Goal: Check status: Check status

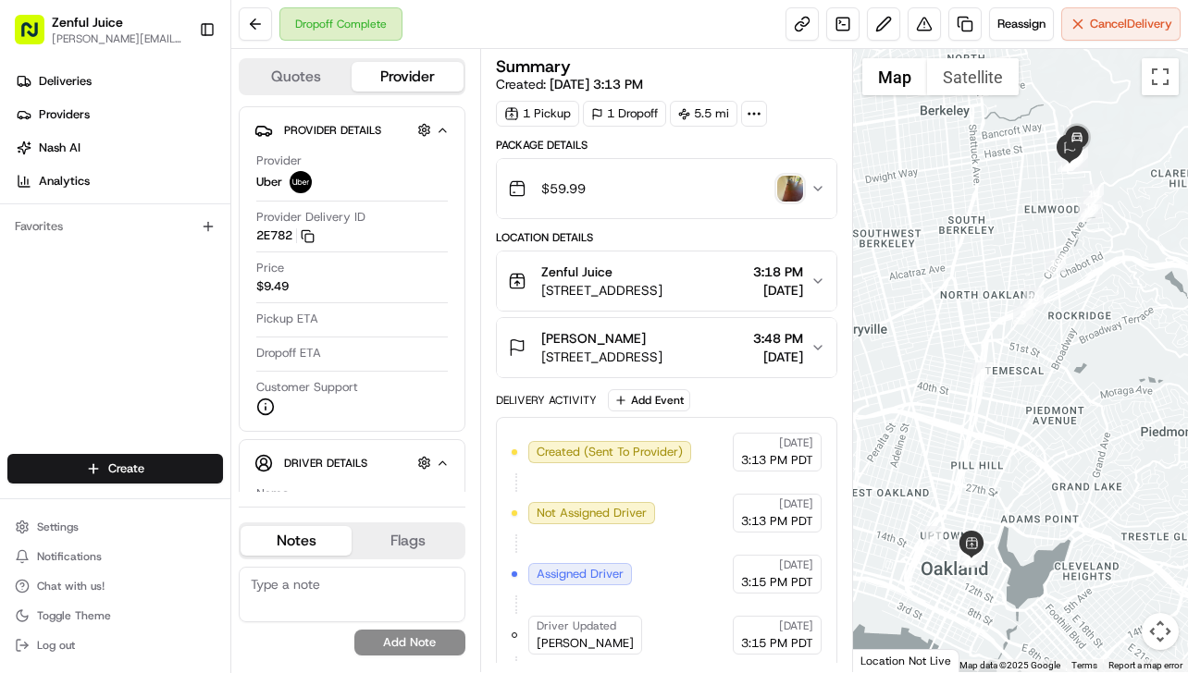
click at [810, 184] on icon "button" at bounding box center [817, 188] width 15 height 15
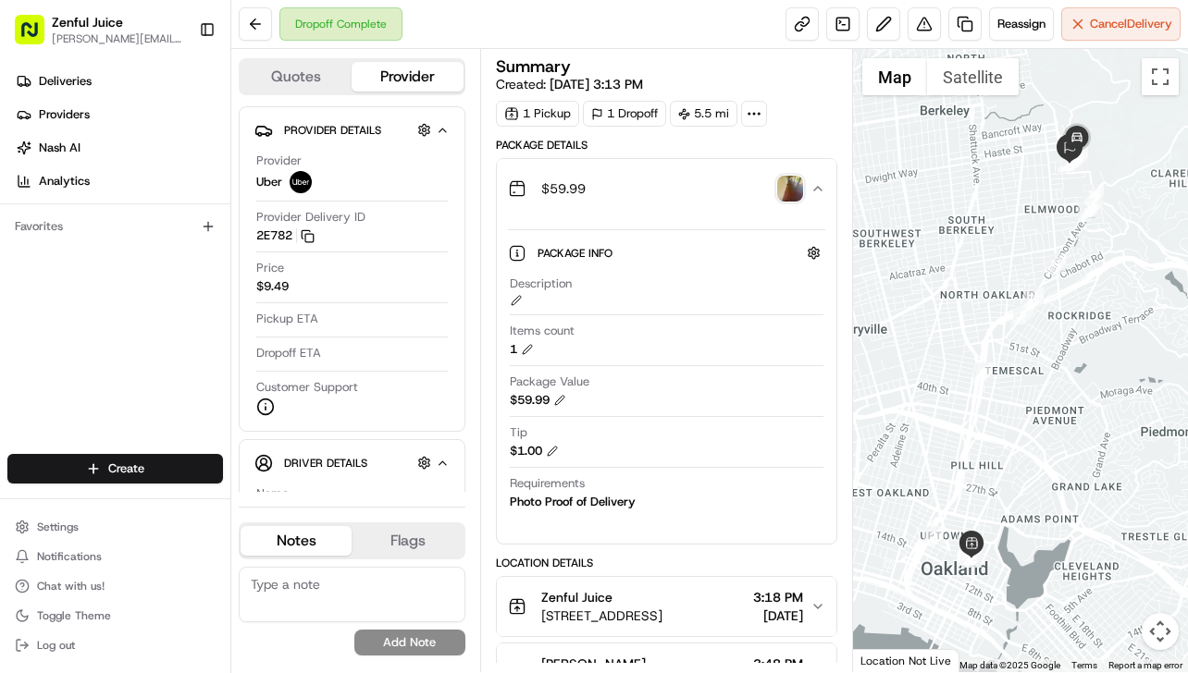
click at [795, 190] on img "button" at bounding box center [790, 189] width 26 height 26
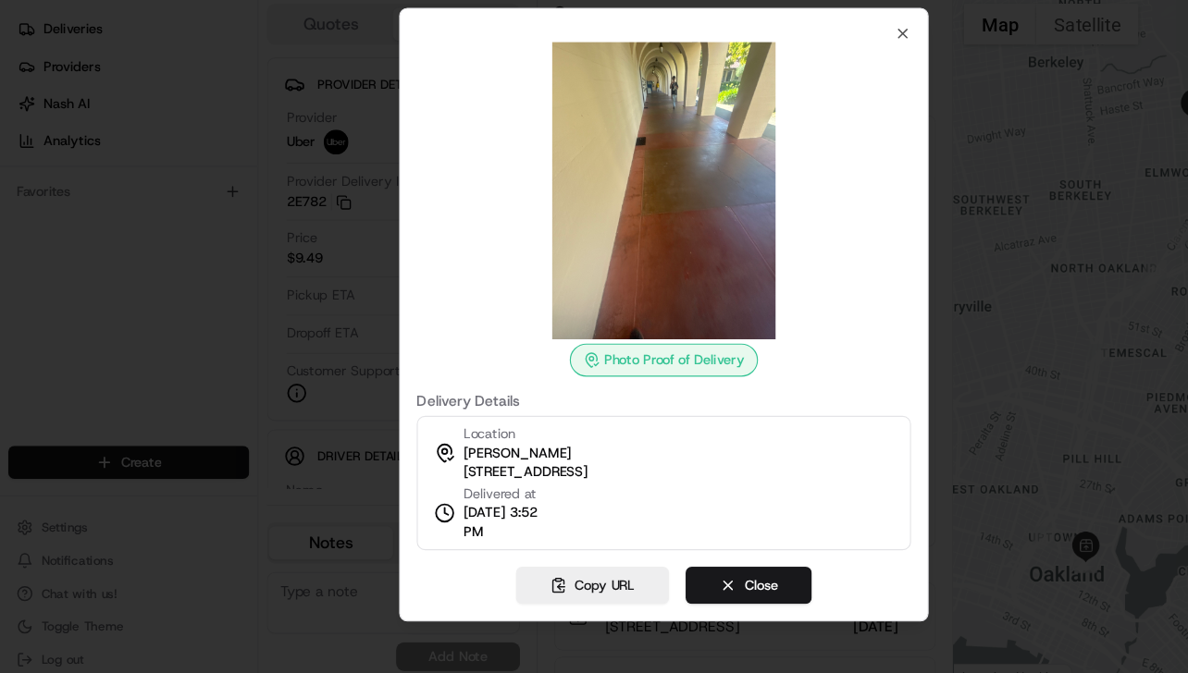
drag, startPoint x: 632, startPoint y: 209, endPoint x: 773, endPoint y: 127, distance: 163.7
click at [0, 55] on body "Zenful [PERSON_NAME] [PERSON_NAME][EMAIL_ADDRESS][DOMAIN_NAME] Toggle Sidebar D…" at bounding box center [594, 336] width 1188 height 673
click at [815, 78] on div "Photo Proof of Delivery Delivery Details Location [PERSON_NAME] [STREET_ADDRESS…" at bounding box center [594, 336] width 474 height 549
click at [805, 83] on icon "button" at bounding box center [807, 85] width 15 height 15
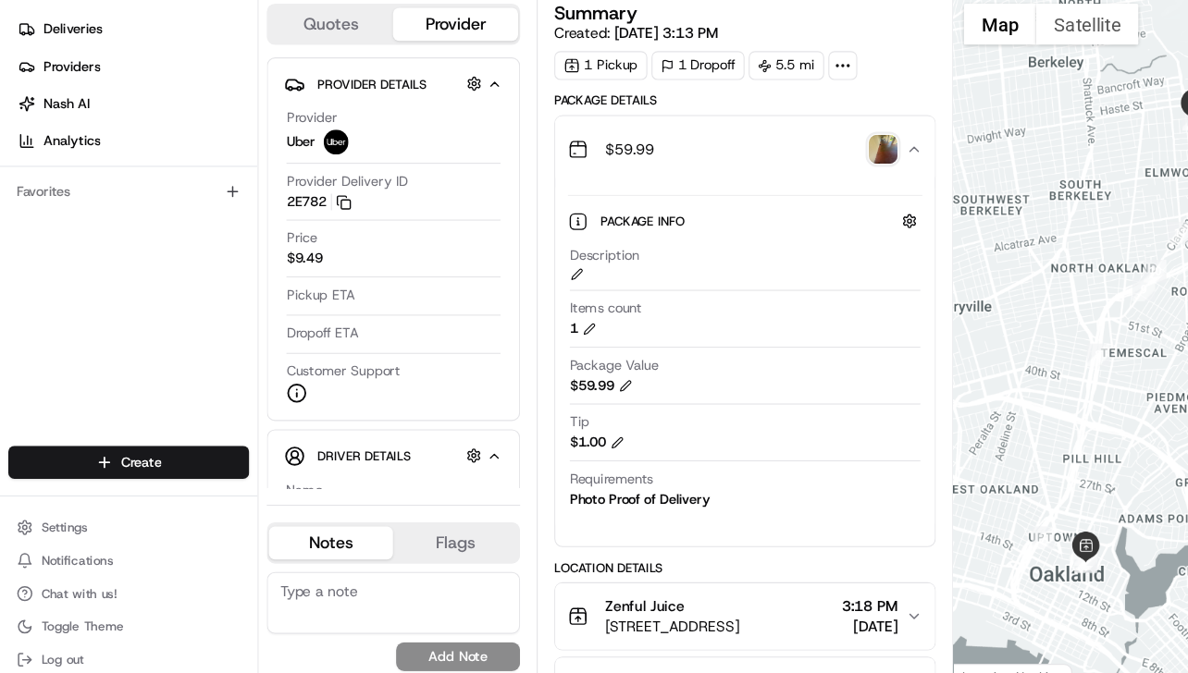
click at [818, 187] on icon "button" at bounding box center [817, 189] width 7 height 4
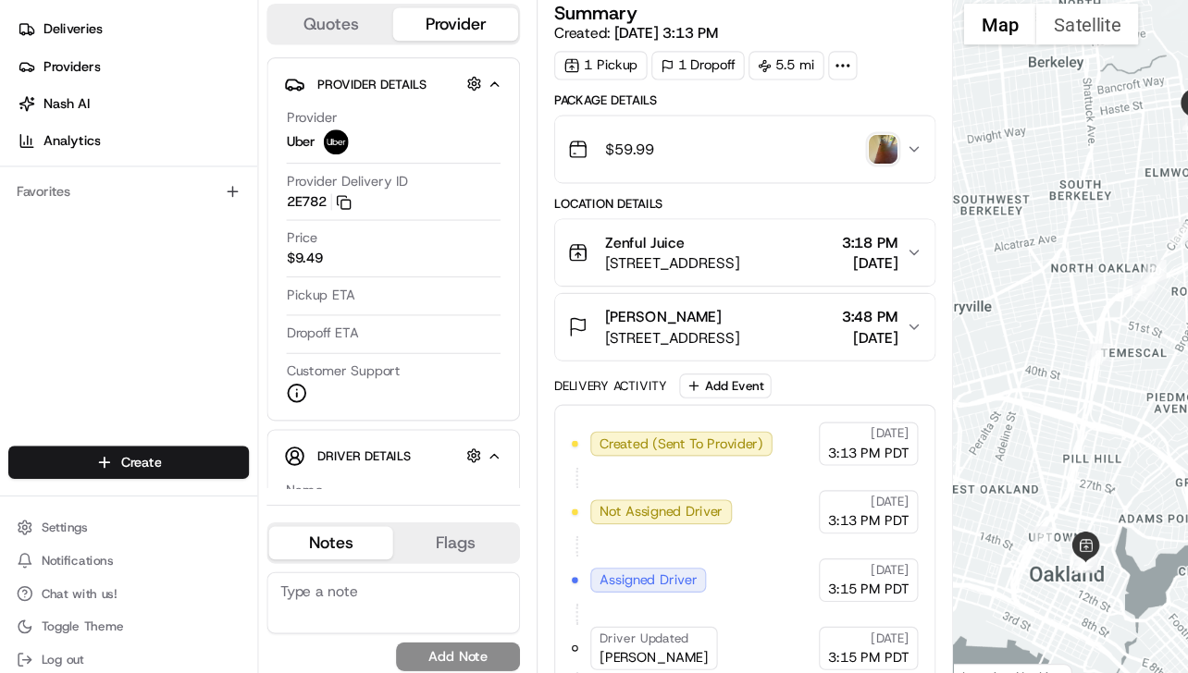
click at [818, 187] on icon "button" at bounding box center [817, 188] width 15 height 15
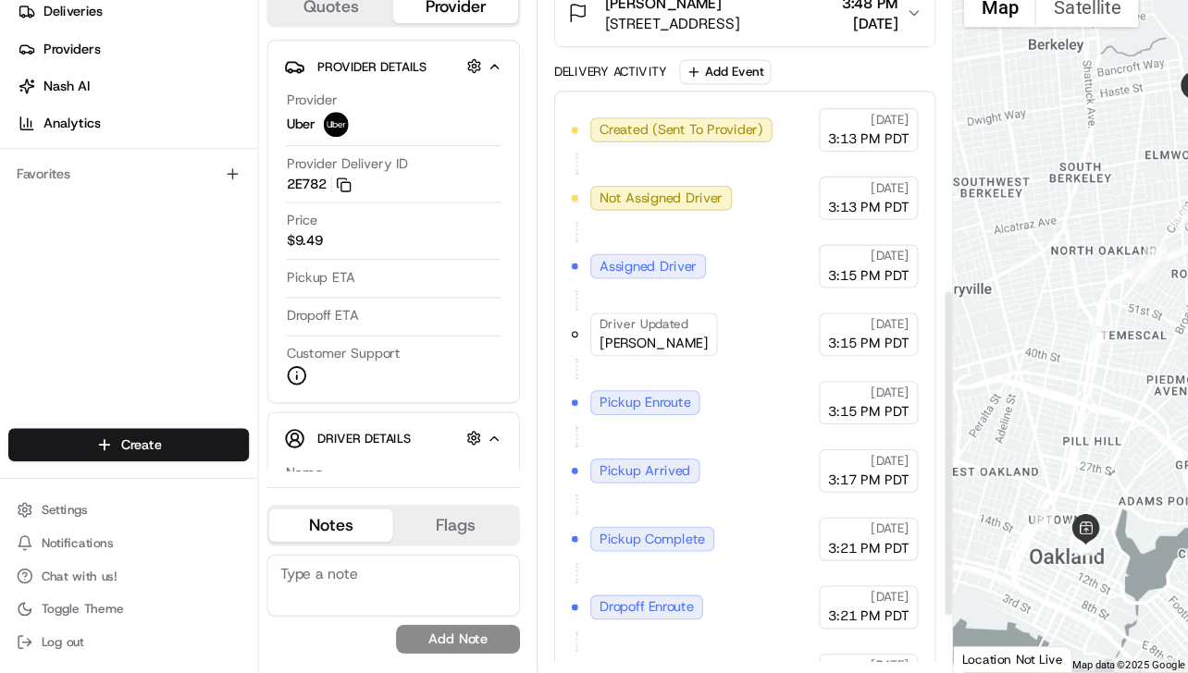
scroll to position [699, 0]
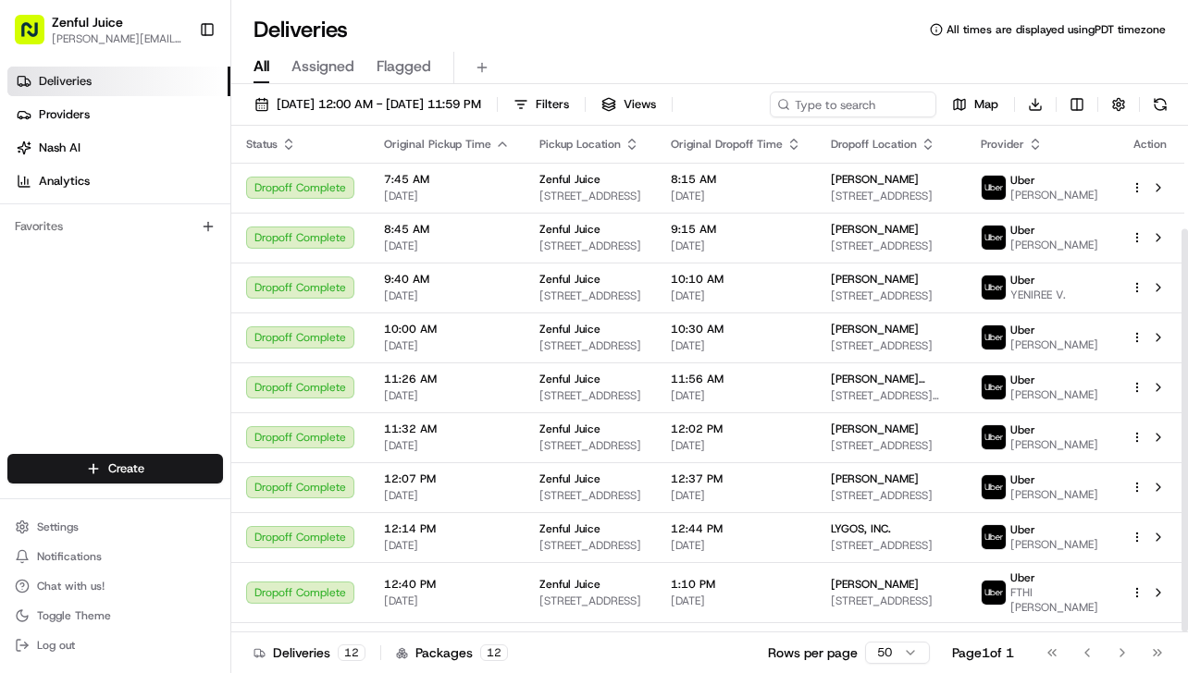
scroll to position [129, 0]
